Goal: Contribute content: Add original content to the website for others to see

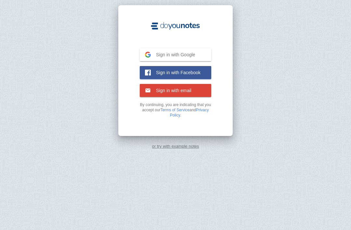
click at [199, 55] on button "Sign in with Google Google" at bounding box center [176, 54] width 72 height 13
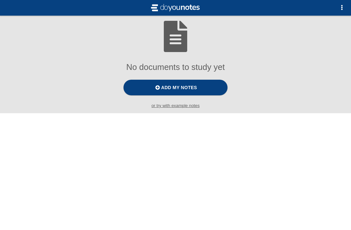
click at [201, 87] on label "Add my notes" at bounding box center [176, 88] width 104 height 16
click at [0, 0] on input "Add my notes" at bounding box center [0, 0] width 0 height 0
click at [187, 108] on small "or try with example notes" at bounding box center [175, 105] width 351 height 5
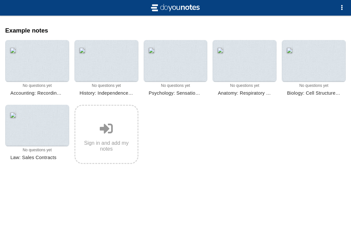
click at [311, 69] on div at bounding box center [314, 61] width 64 height 42
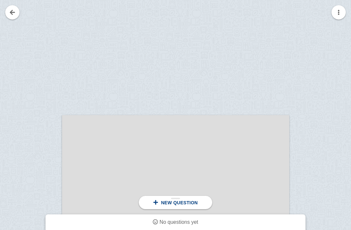
click at [199, 207] on div "New question" at bounding box center [175, 202] width 73 height 13
click at [191, 206] on div "New question" at bounding box center [175, 202] width 73 height 13
click at [177, 201] on span "New question" at bounding box center [179, 202] width 37 height 5
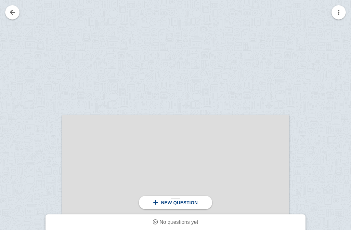
click at [177, 225] on div "No questions yet" at bounding box center [176, 222] width 224 height 10
click at [171, 222] on span "No questions yet" at bounding box center [179, 222] width 39 height 6
click at [344, 15] on button "button" at bounding box center [339, 12] width 14 height 14
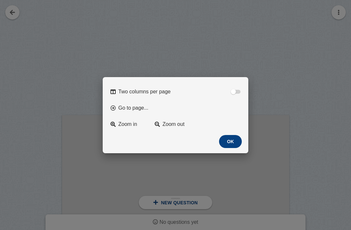
click at [175, 172] on div at bounding box center [175, 115] width 351 height 230
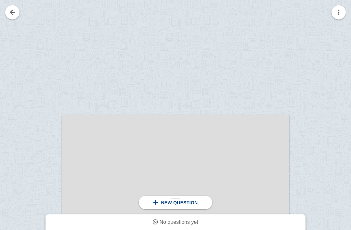
click at [226, 134] on button "OK" at bounding box center [225, 128] width 20 height 12
click at [209, 228] on div "0 0 0 0 No questions yet" at bounding box center [176, 222] width 260 height 16
click at [180, 206] on div "New question" at bounding box center [175, 202] width 73 height 13
click at [162, 197] on div "New question" at bounding box center [175, 202] width 73 height 13
click at [176, 202] on span "New question" at bounding box center [179, 202] width 37 height 5
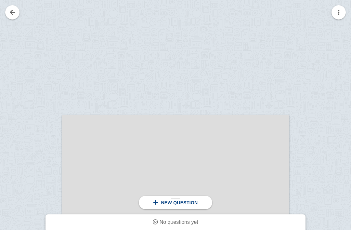
click at [10, 8] on link at bounding box center [12, 12] width 14 height 14
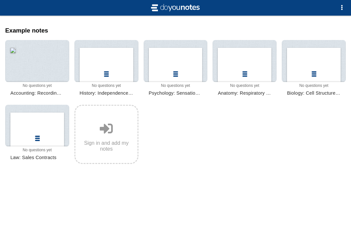
click at [14, 11] on div at bounding box center [175, 5] width 351 height 21
click at [21, 68] on div at bounding box center [37, 61] width 64 height 42
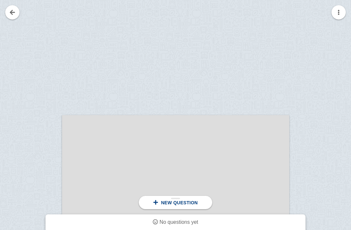
click at [190, 205] on span "New question" at bounding box center [179, 202] width 37 height 5
click at [16, 12] on link at bounding box center [12, 12] width 14 height 14
